Goal: Information Seeking & Learning: Learn about a topic

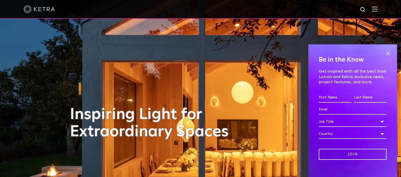
click at [375, 12] on span at bounding box center [375, 9] width 6 height 5
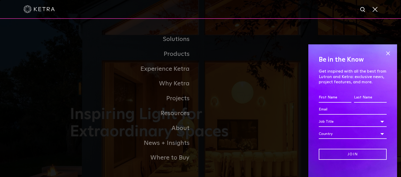
click at [0, 0] on link "Residential Products" at bounding box center [0, 0] width 0 height 0
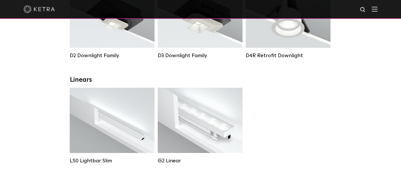
scroll to position [138, 0]
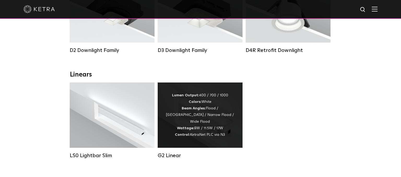
click at [198, 116] on div "Lumen Output: 400 / 700 / 1000 Colors: White Beam Angles: Flood / Graze / Narro…" at bounding box center [200, 115] width 69 height 46
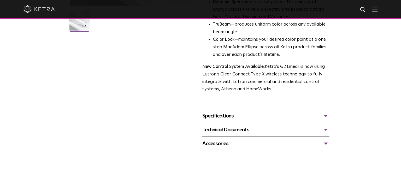
scroll to position [138, 0]
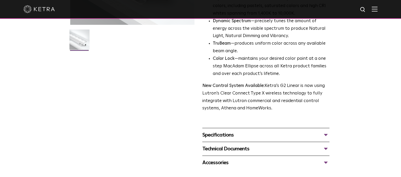
click at [326, 137] on div "Specifications" at bounding box center [266, 135] width 127 height 8
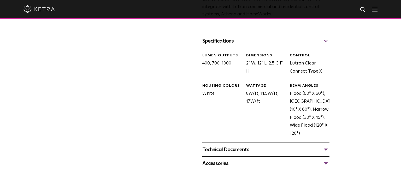
scroll to position [248, 0]
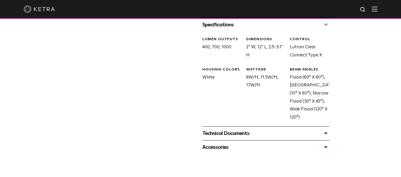
click at [326, 134] on div "Technical Documents" at bounding box center [266, 133] width 127 height 8
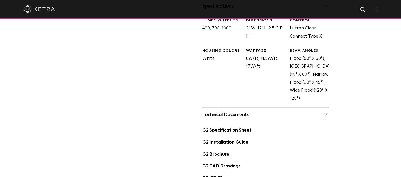
scroll to position [303, 0]
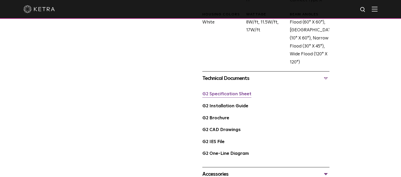
click at [236, 96] on link "G2 Specification Sheet" at bounding box center [227, 94] width 49 height 4
